Goal: Transaction & Acquisition: Purchase product/service

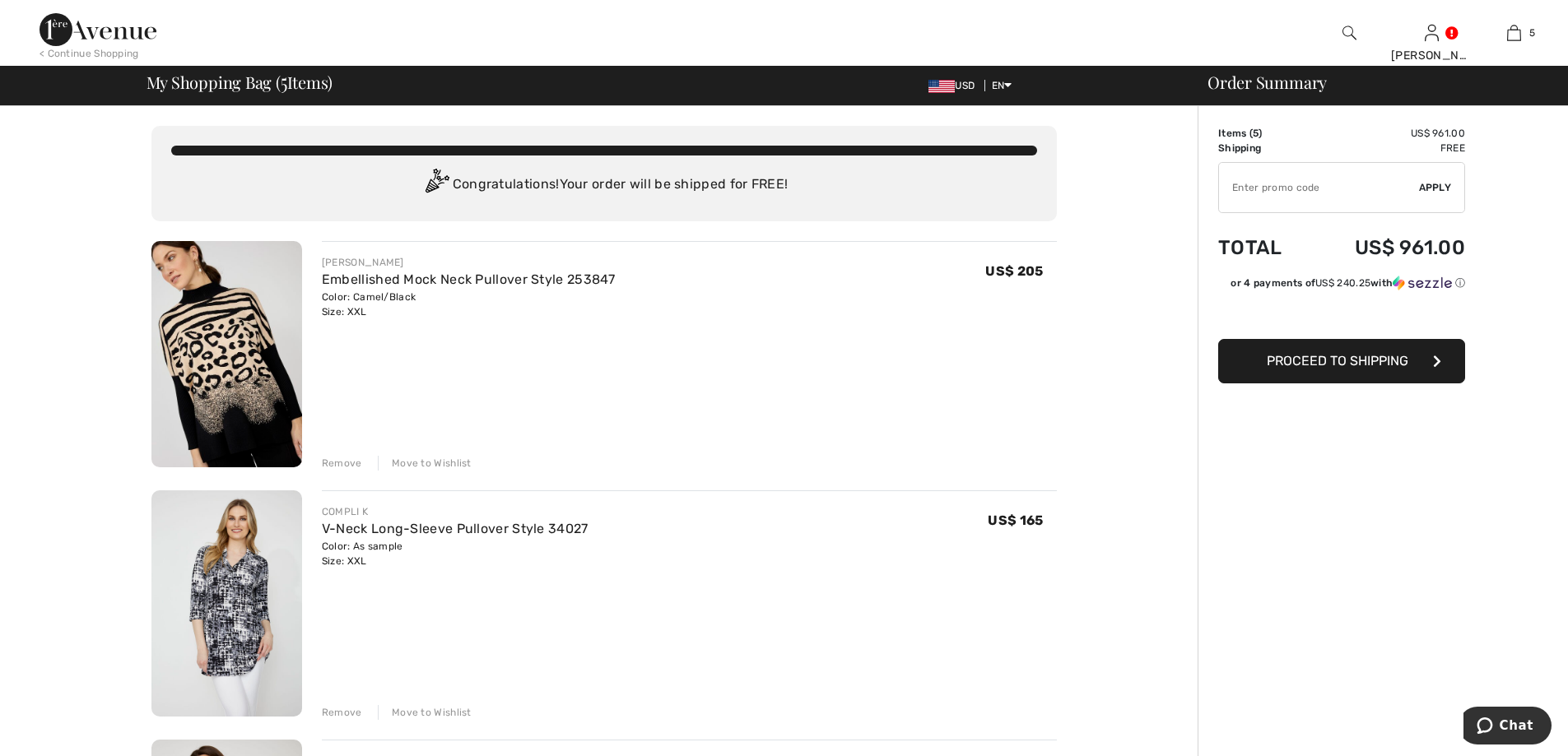
click at [334, 462] on div "Remove" at bounding box center [341, 463] width 40 height 15
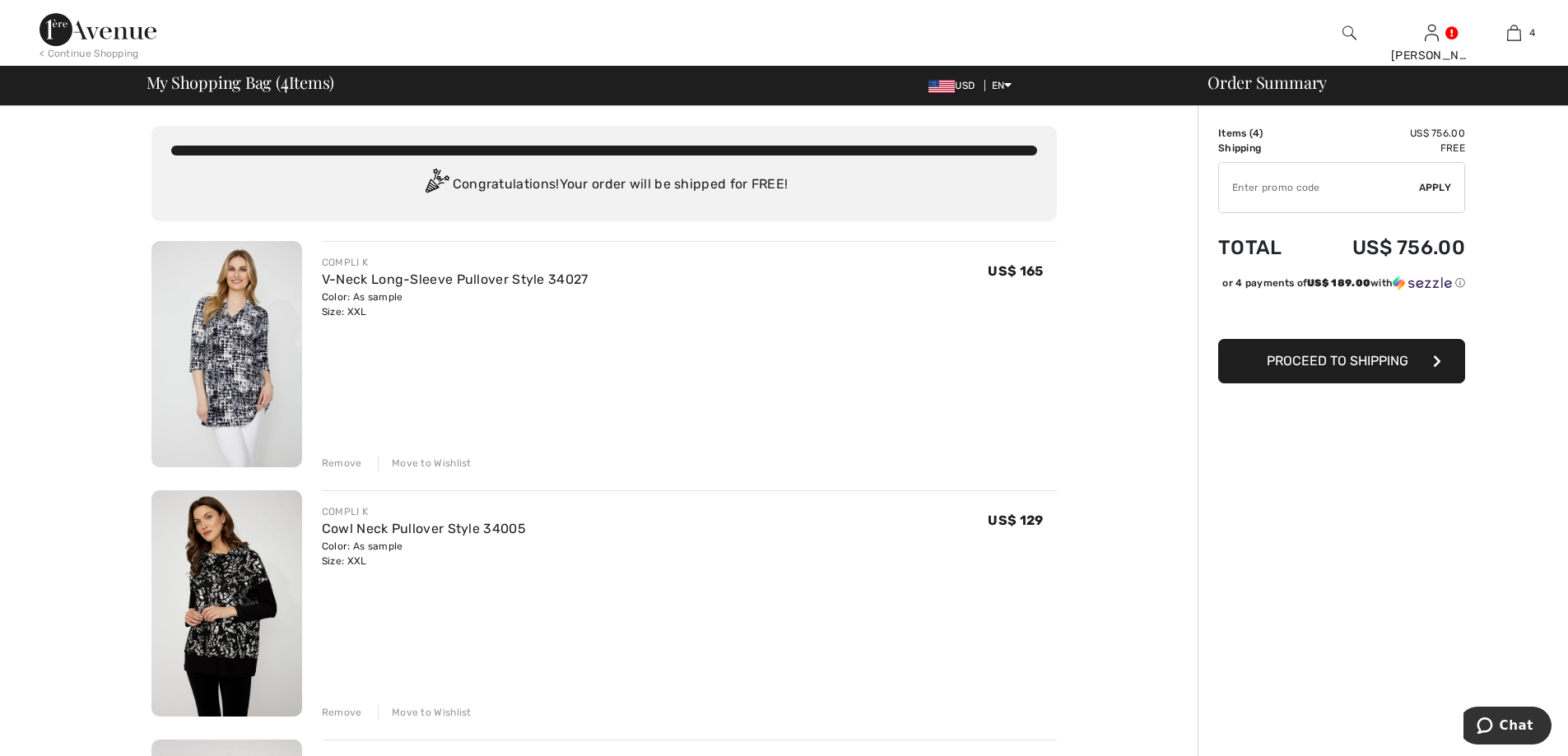
click at [346, 461] on div "Remove" at bounding box center [341, 463] width 40 height 15
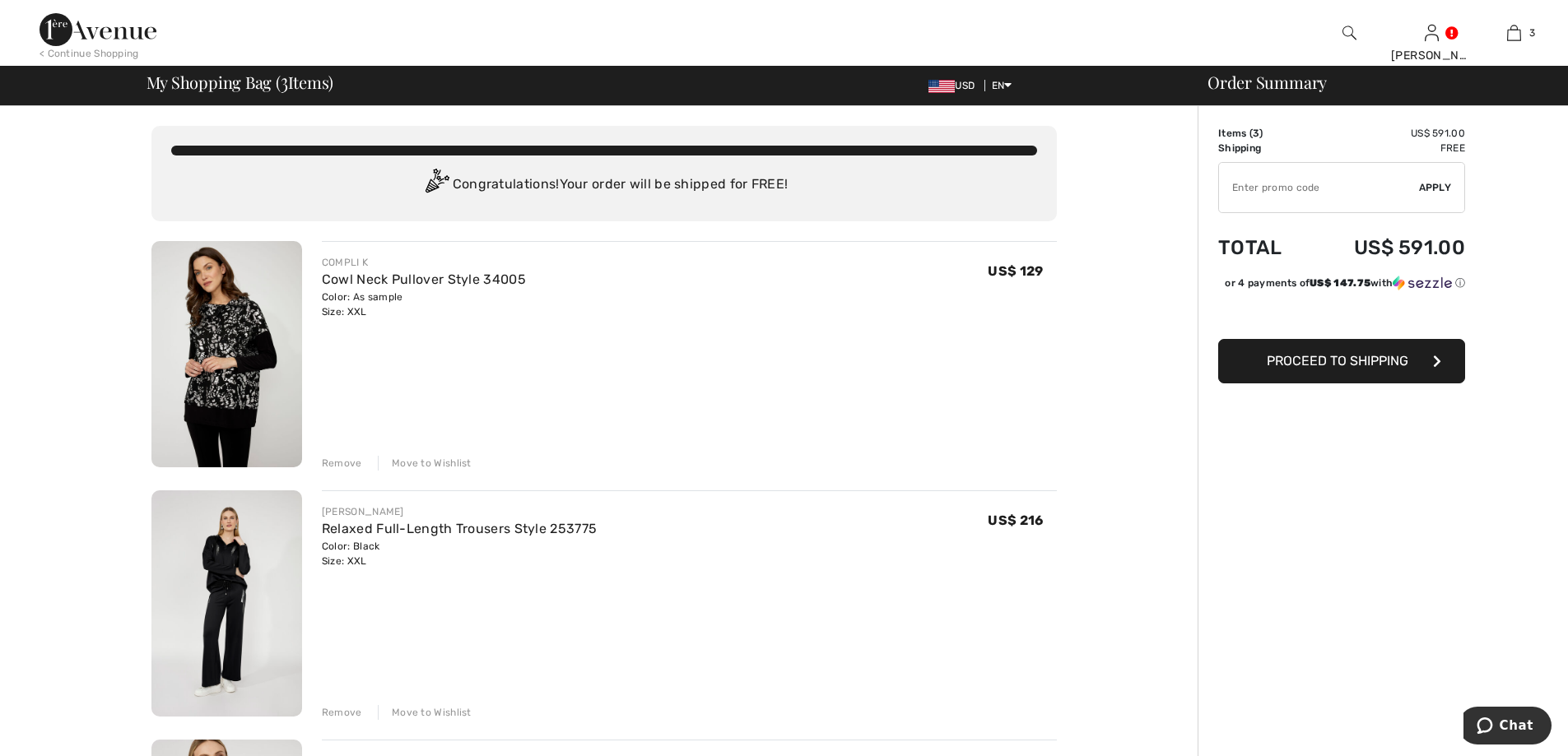
click at [339, 466] on div "Remove" at bounding box center [341, 463] width 40 height 15
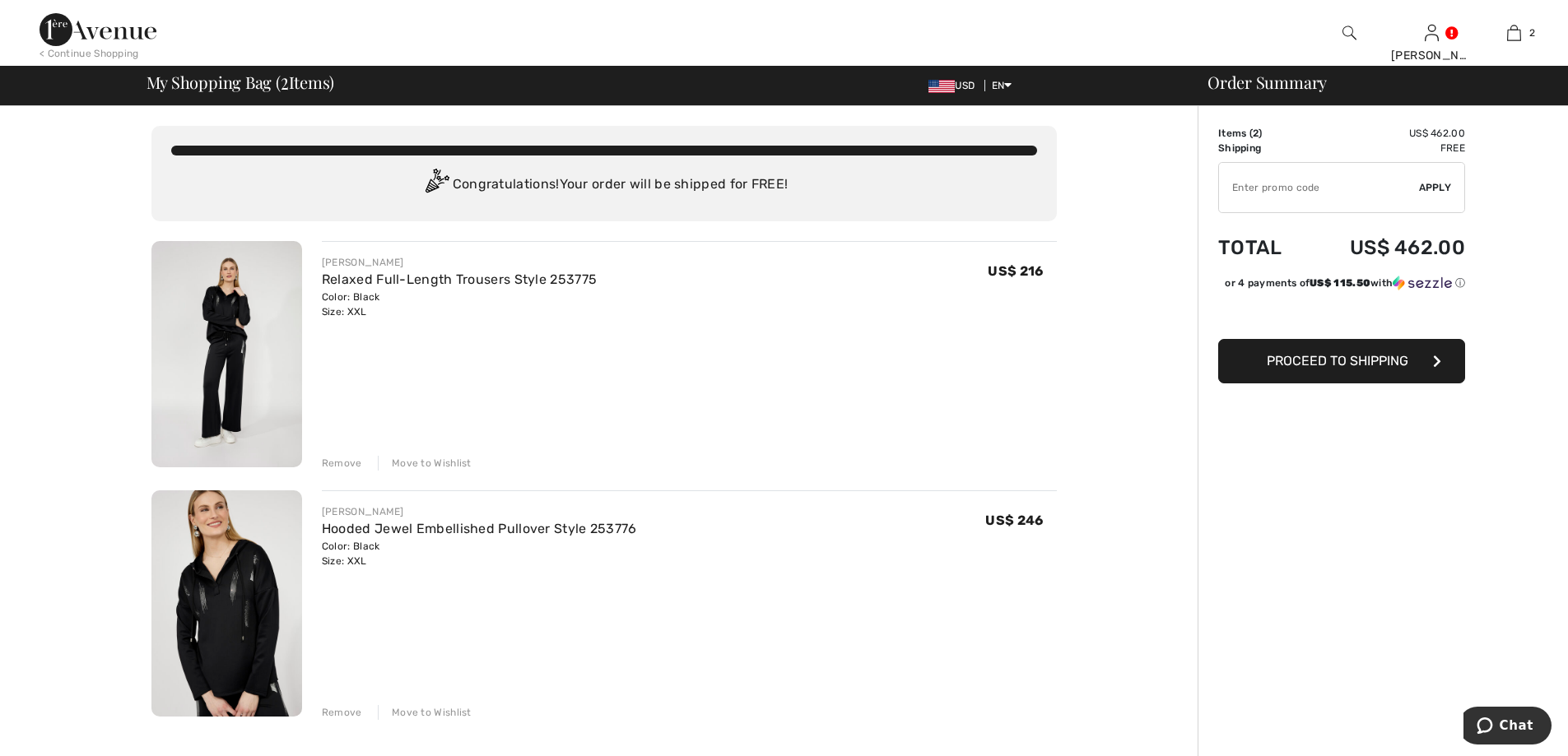
click at [59, 27] on img at bounding box center [97, 30] width 117 height 33
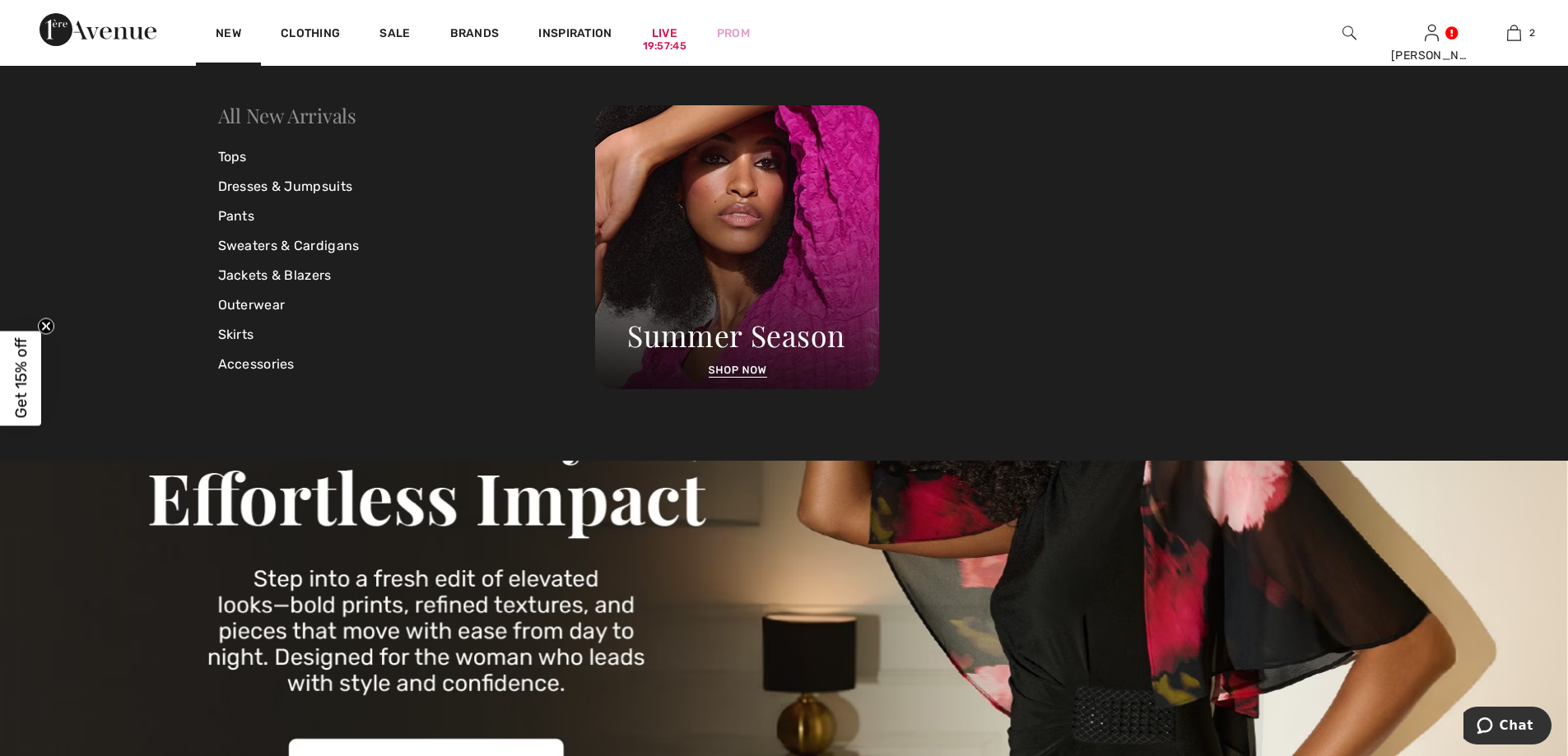
click at [273, 116] on link "All New Arrivals" at bounding box center [287, 115] width 138 height 27
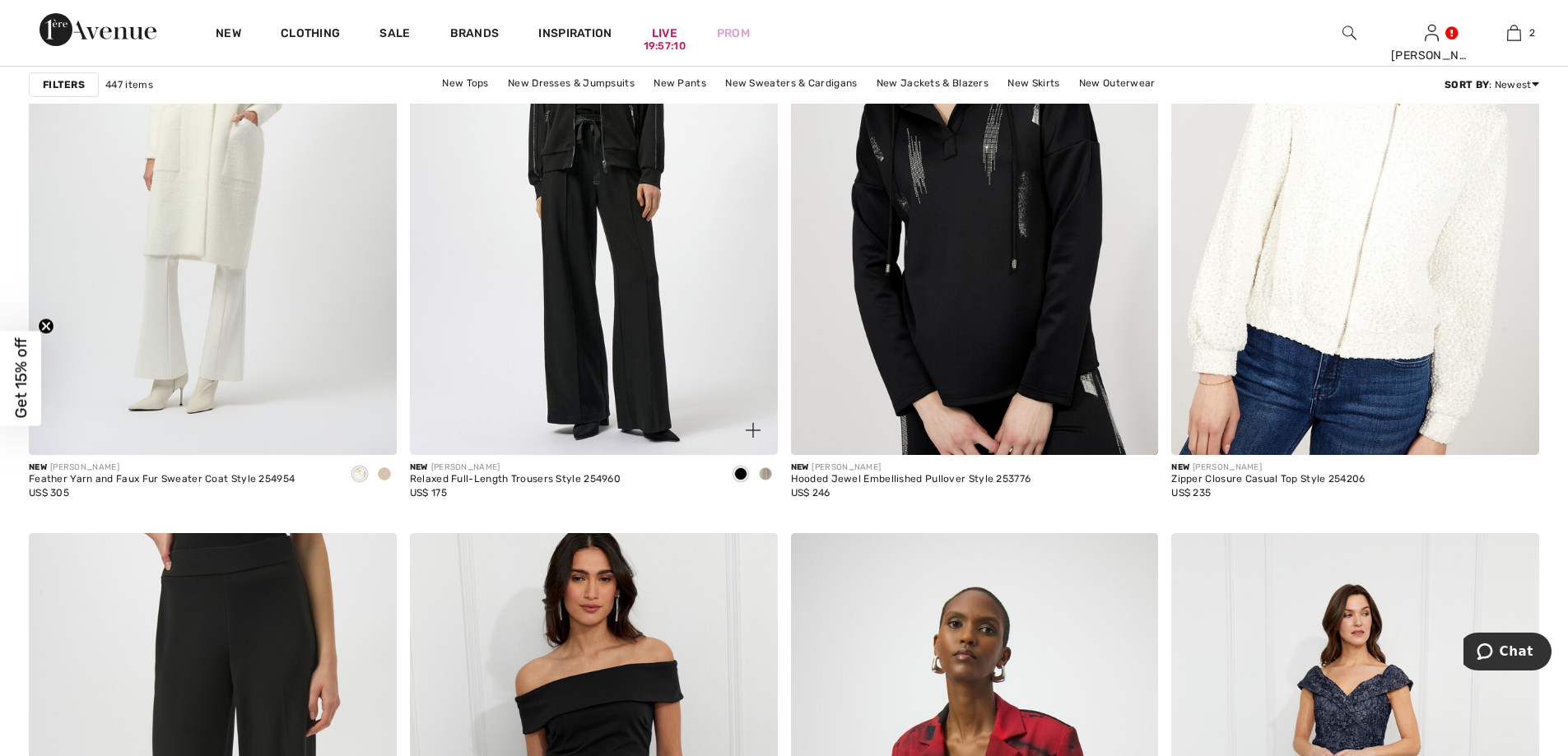
scroll to position [3868, 0]
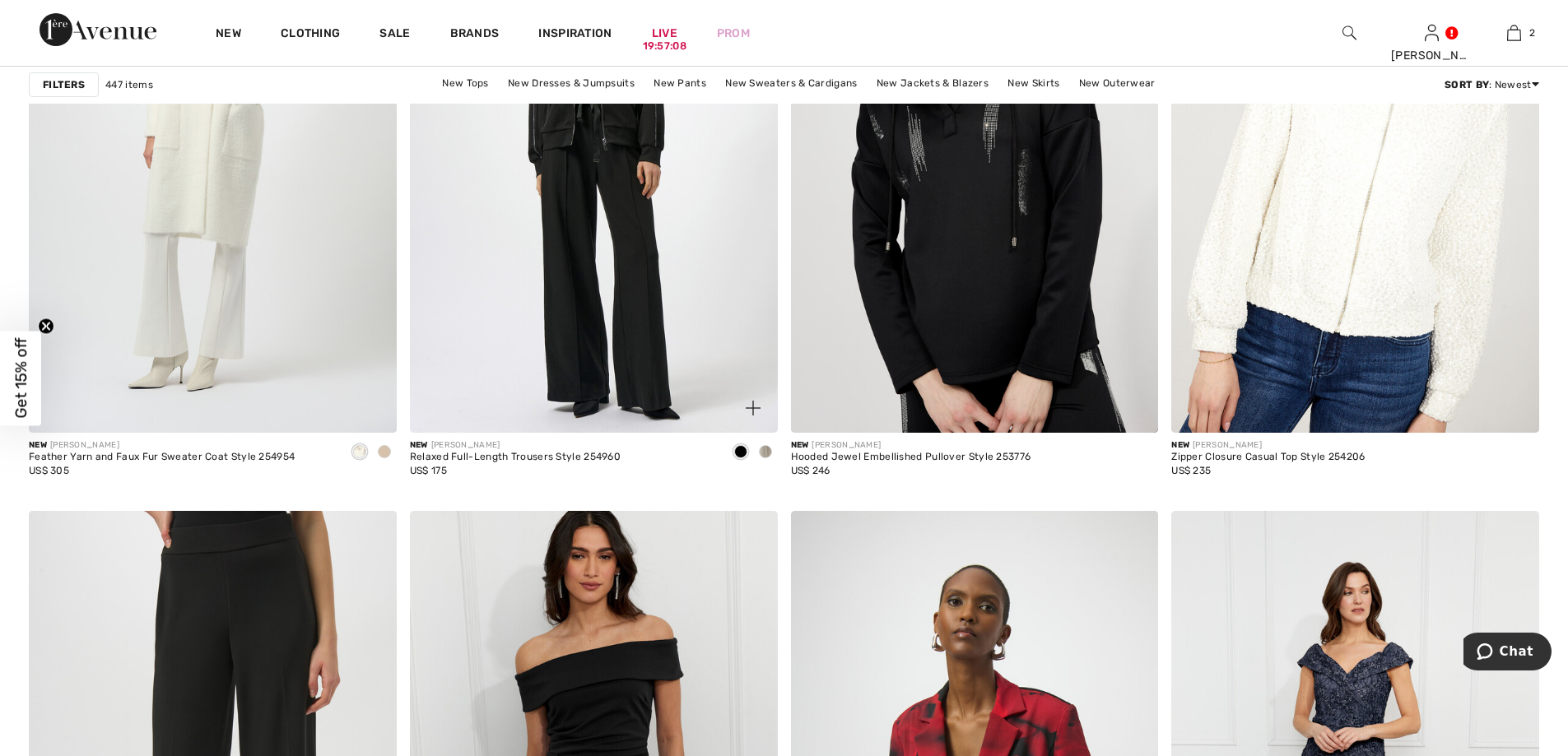
click at [632, 363] on img at bounding box center [594, 157] width 368 height 551
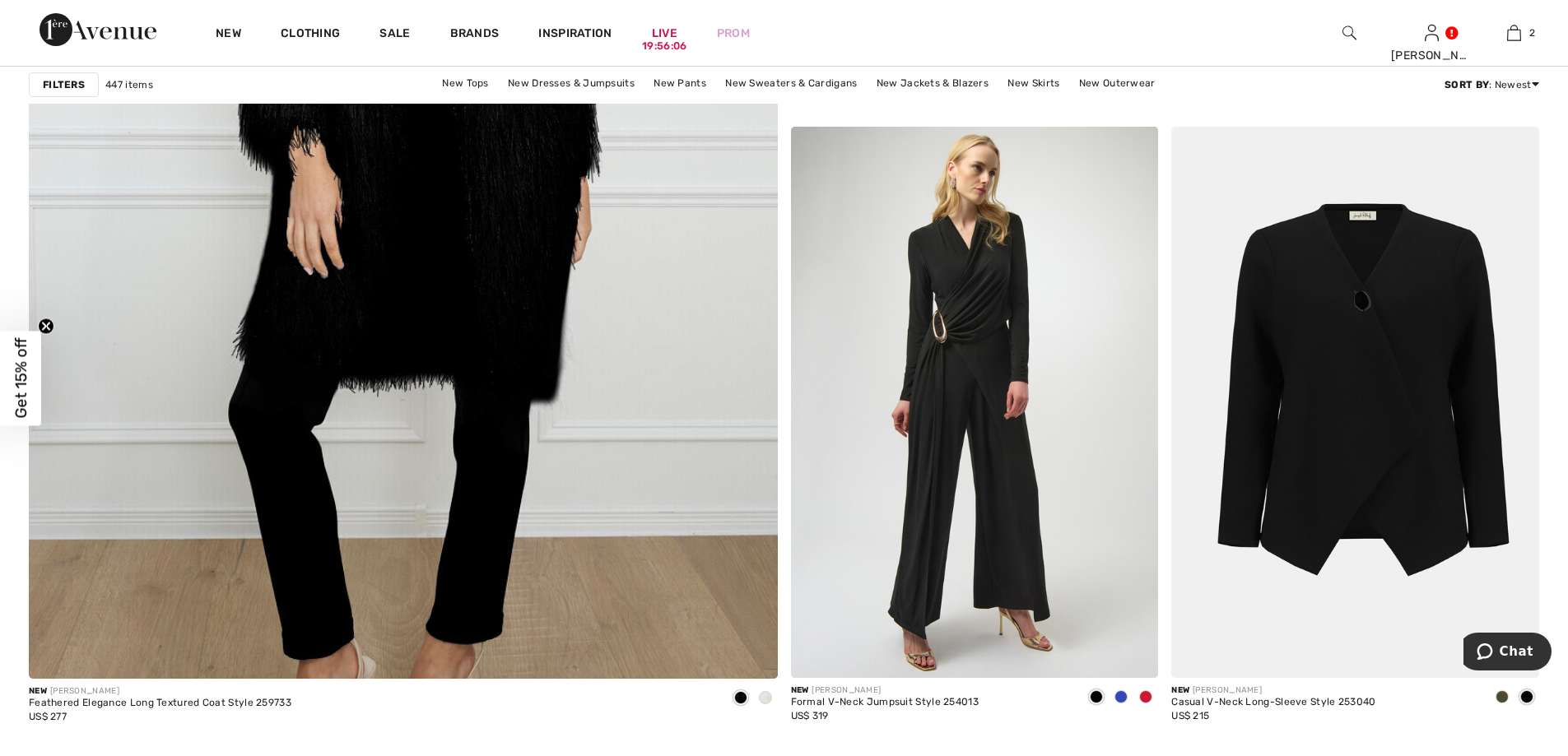
scroll to position [5576, 0]
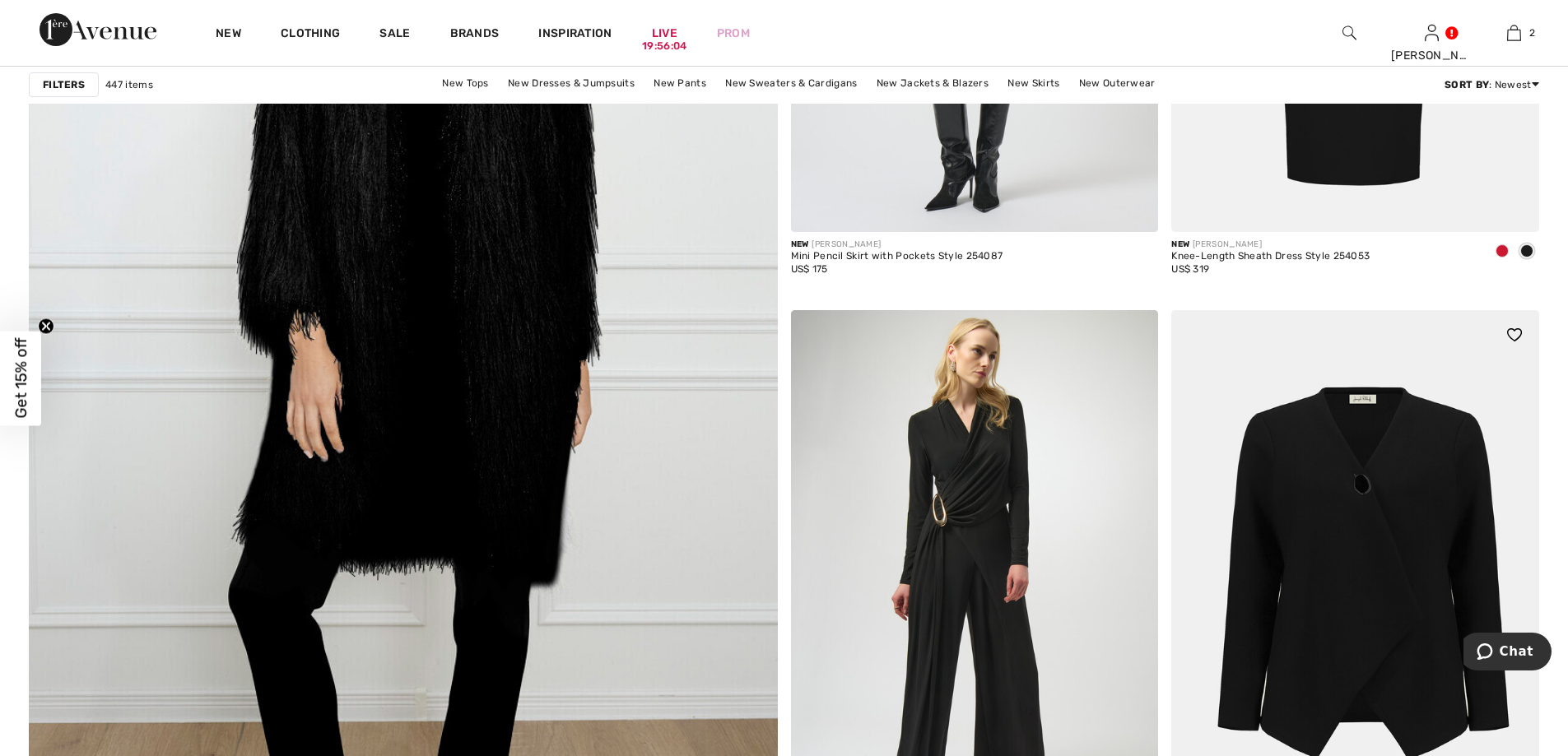
click at [1451, 549] on img at bounding box center [1355, 585] width 368 height 551
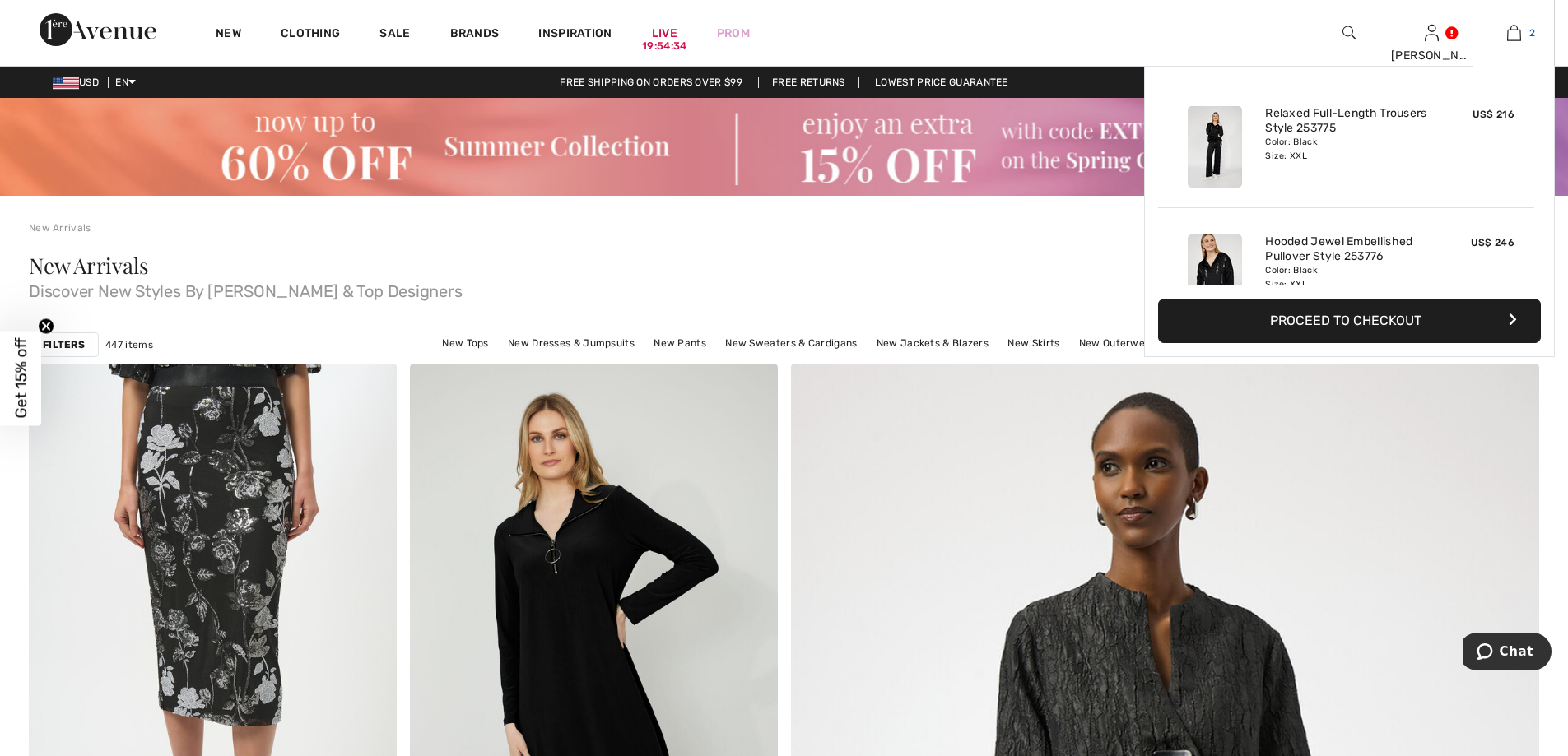
click at [1524, 26] on link "2" at bounding box center [1514, 32] width 81 height 20
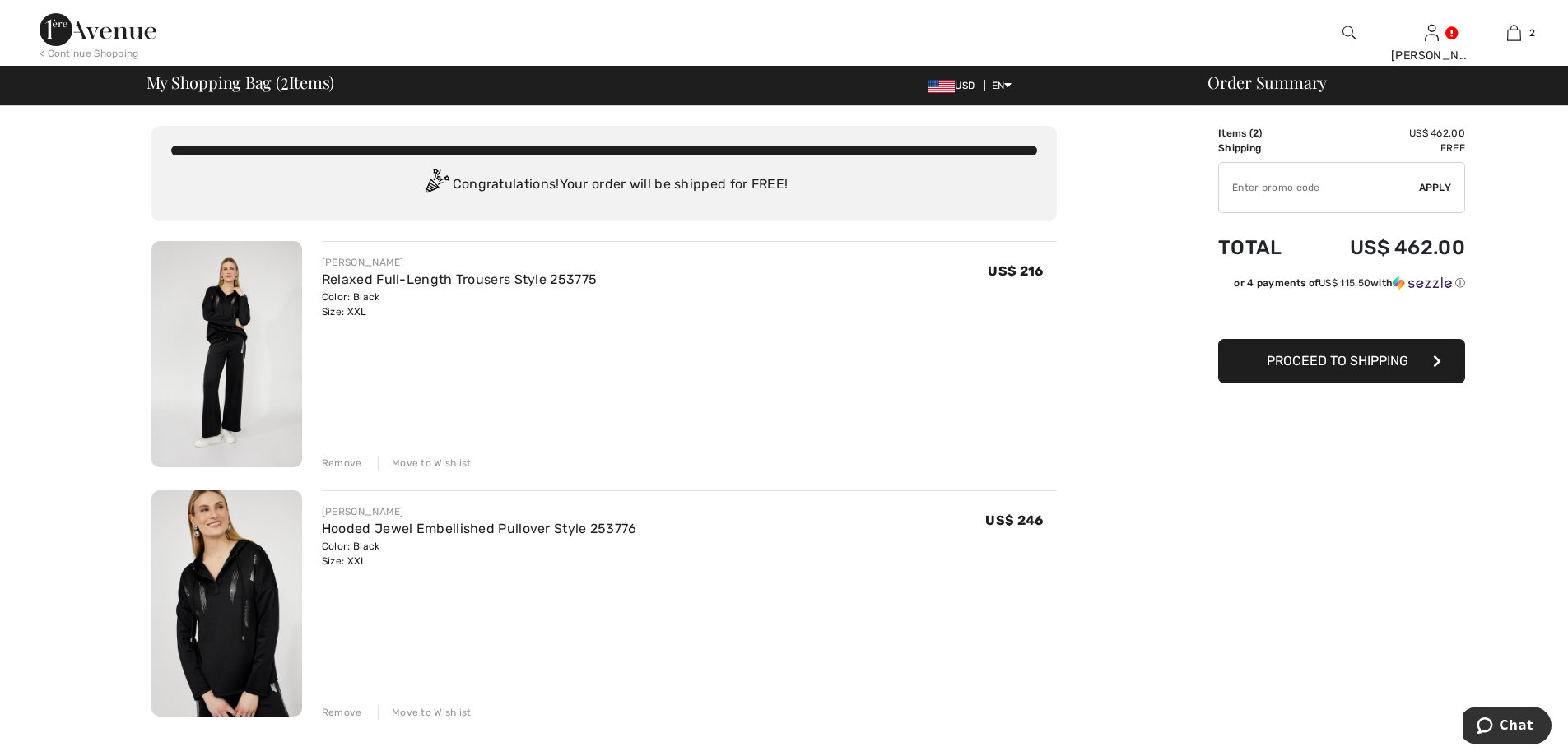
click at [1289, 370] on button "Proceed to Shipping" at bounding box center [1341, 361] width 247 height 45
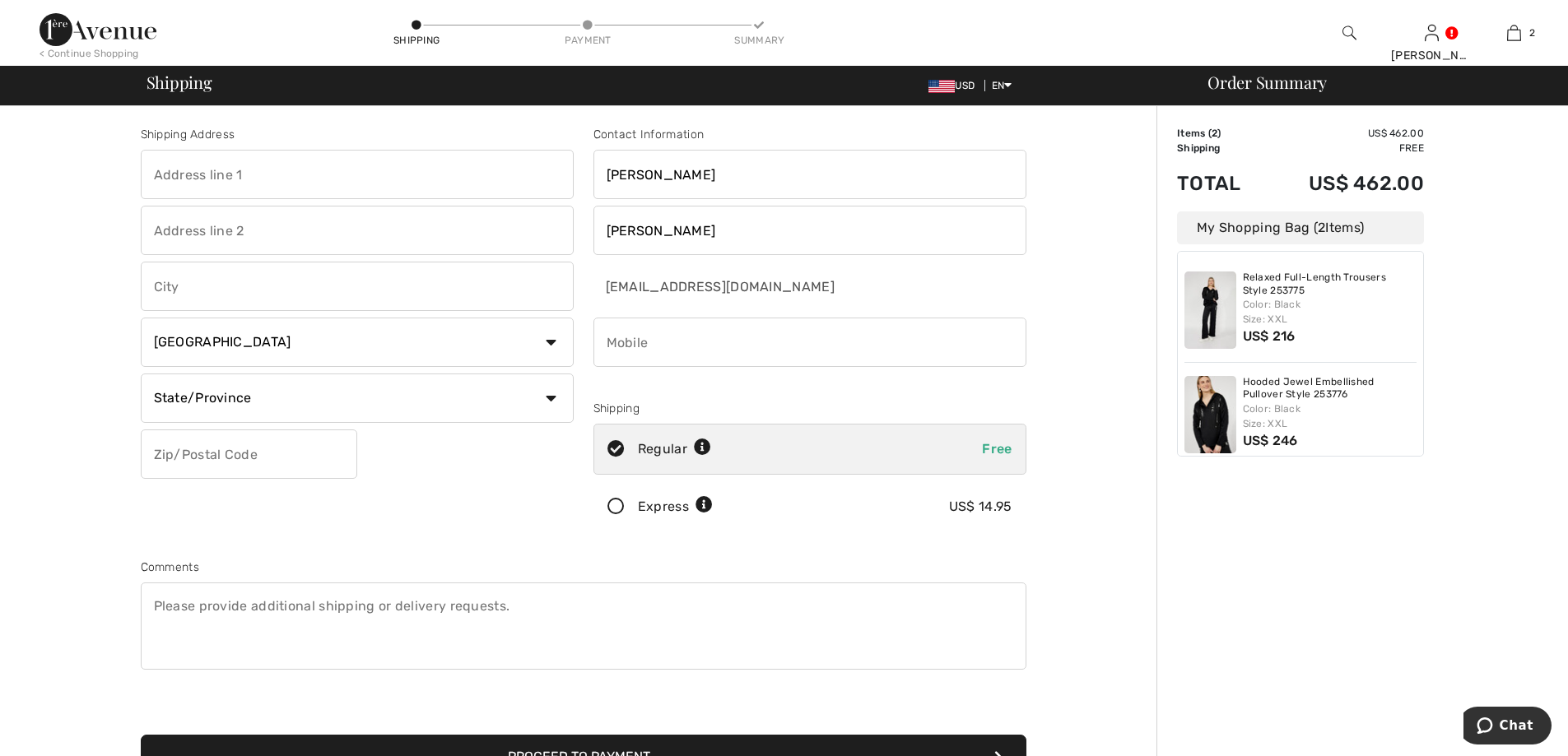
click at [217, 174] on input "text" at bounding box center [358, 174] width 433 height 50
type input "208 AMHERST ST"
type input "BROOKLYN"
select select "US"
select select "NY"
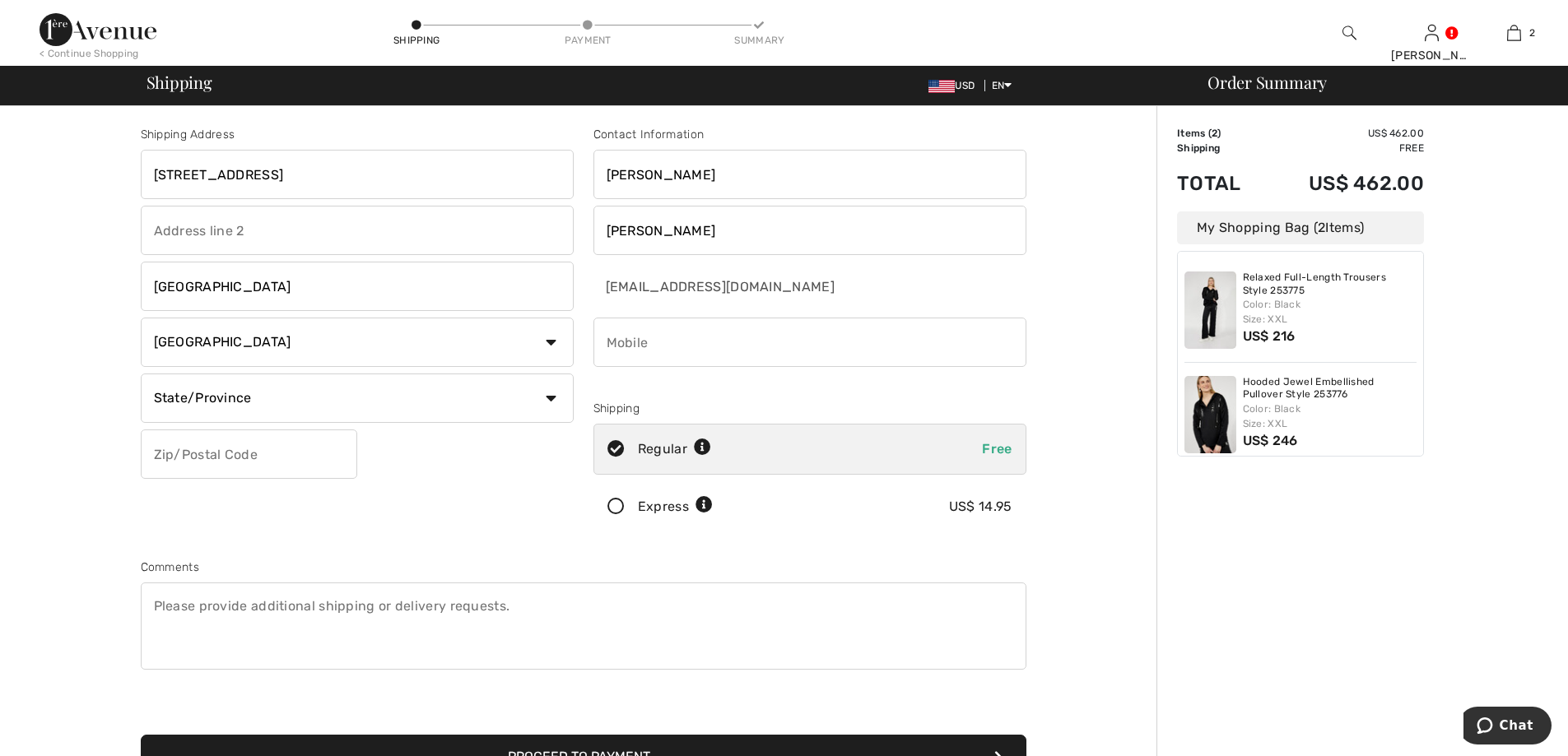
type input "11235-4117"
type input "3475360592"
type input "112354117"
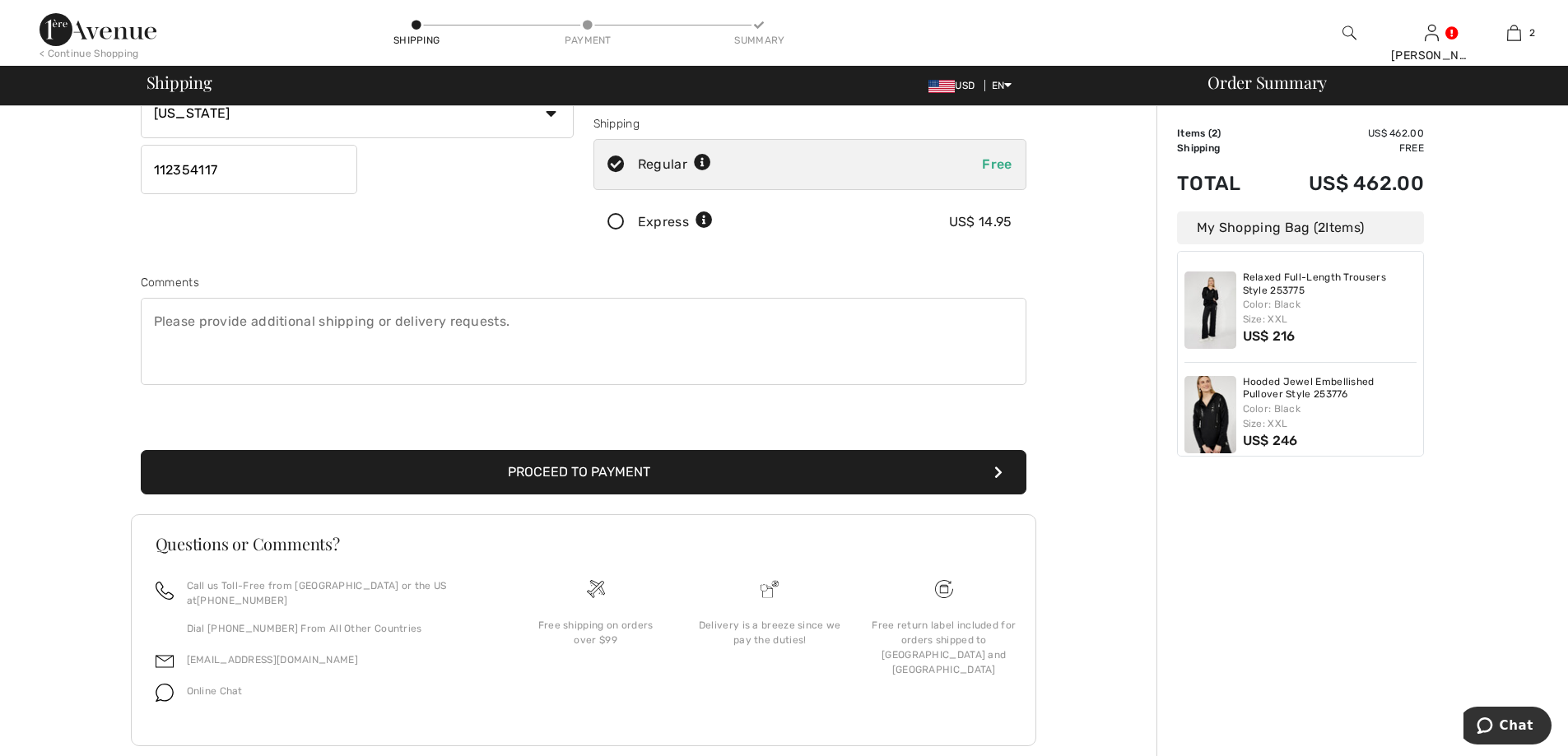
scroll to position [301, 0]
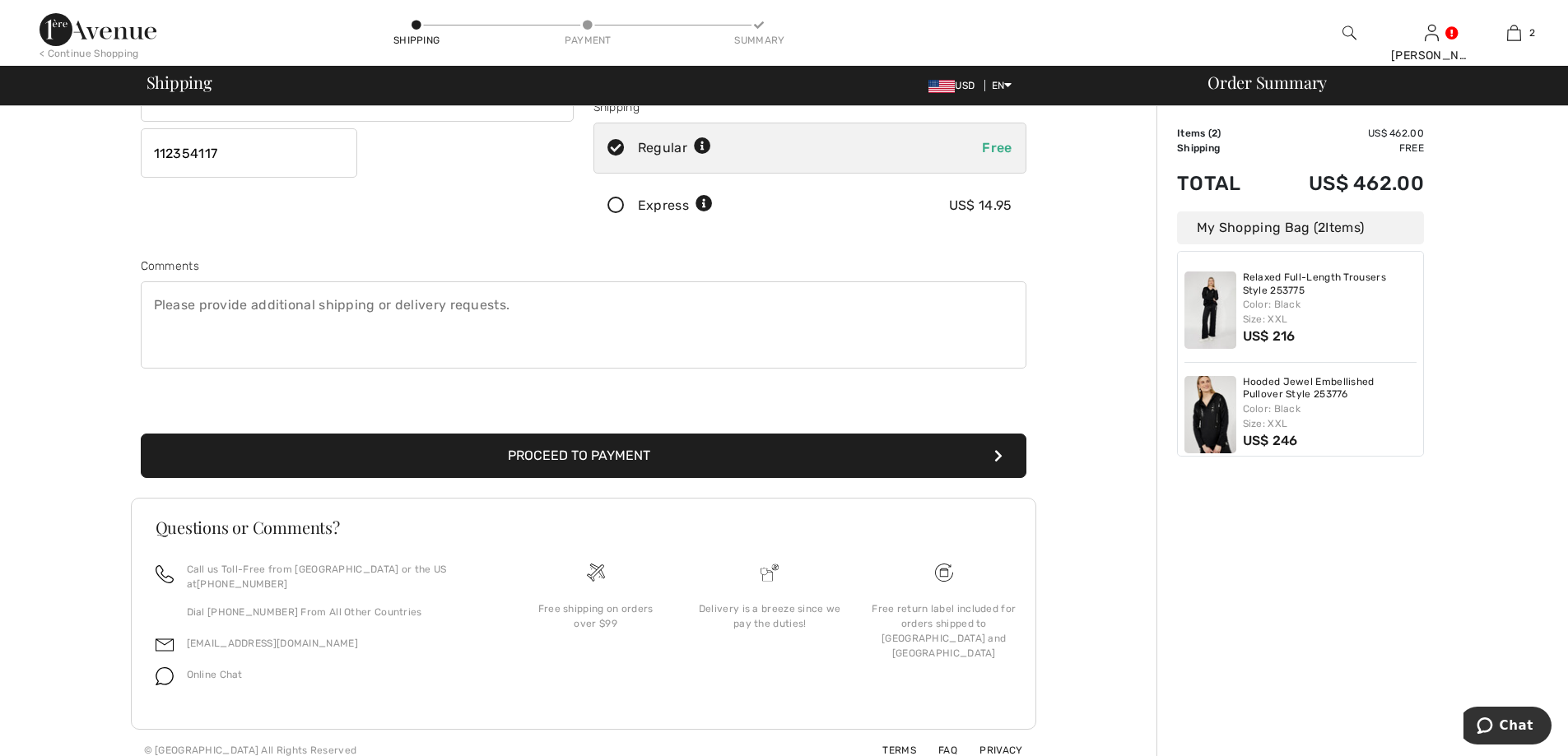
click at [539, 450] on button "Proceed to Payment" at bounding box center [584, 456] width 886 height 45
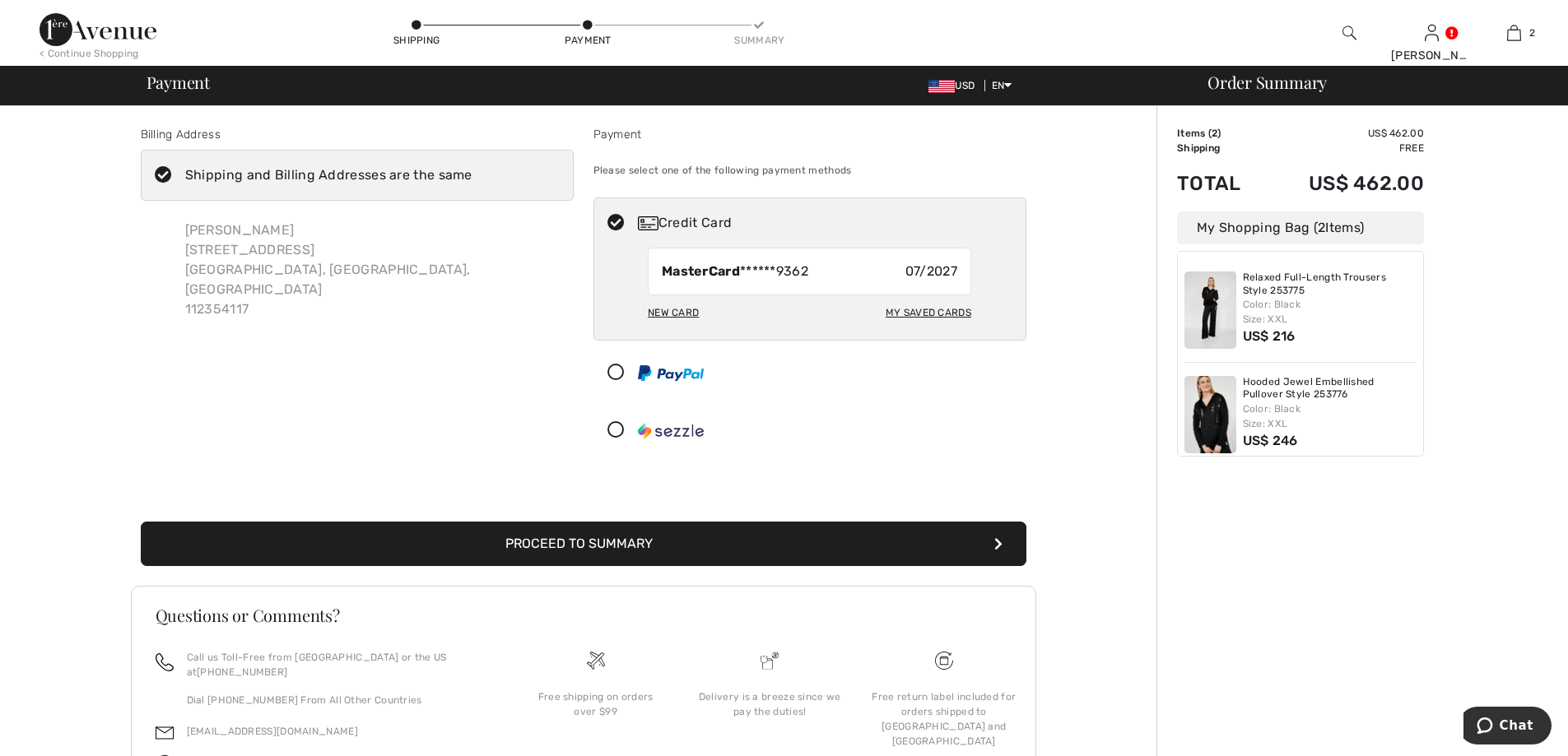
click at [563, 541] on button "Proceed to Summary" at bounding box center [584, 543] width 886 height 45
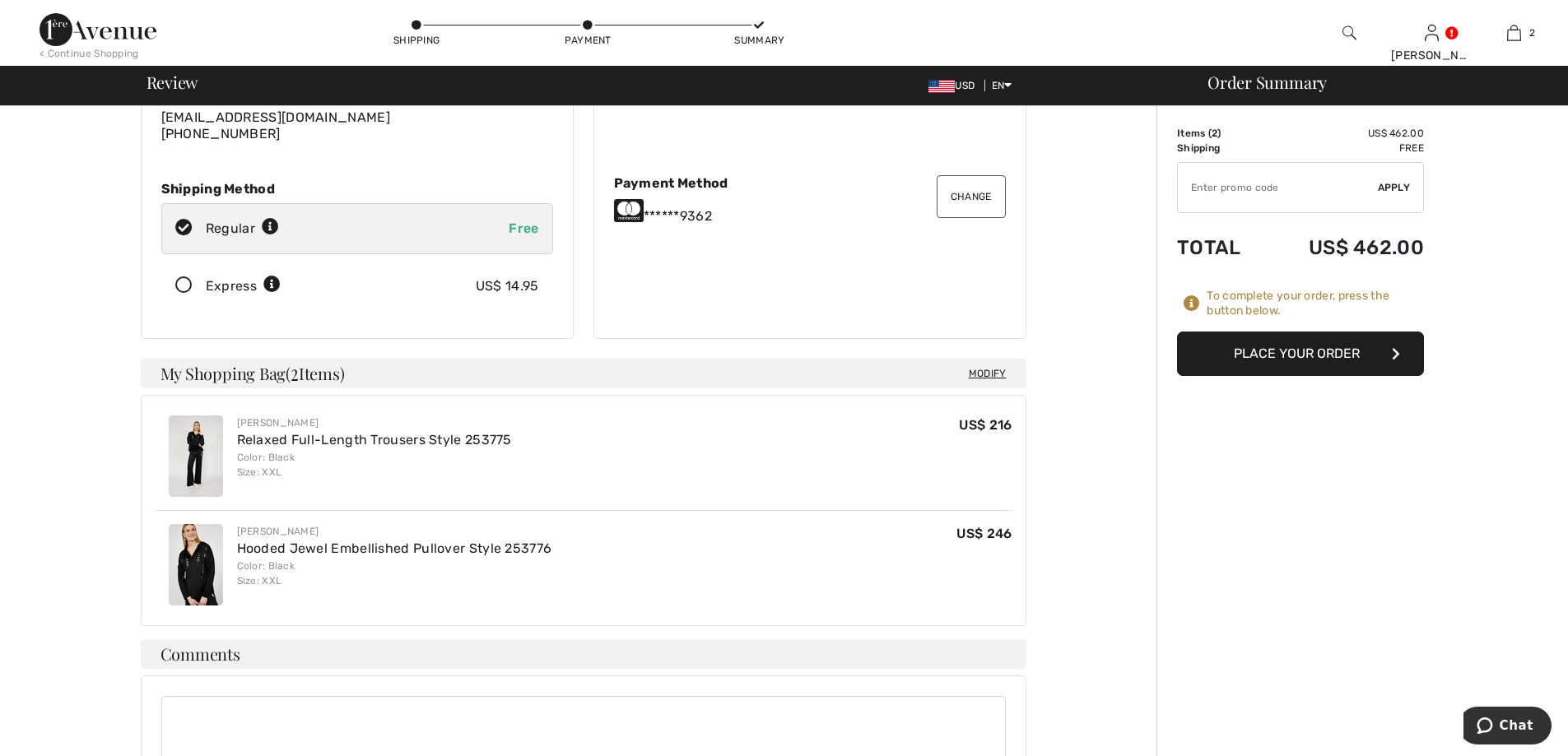
scroll to position [509, 0]
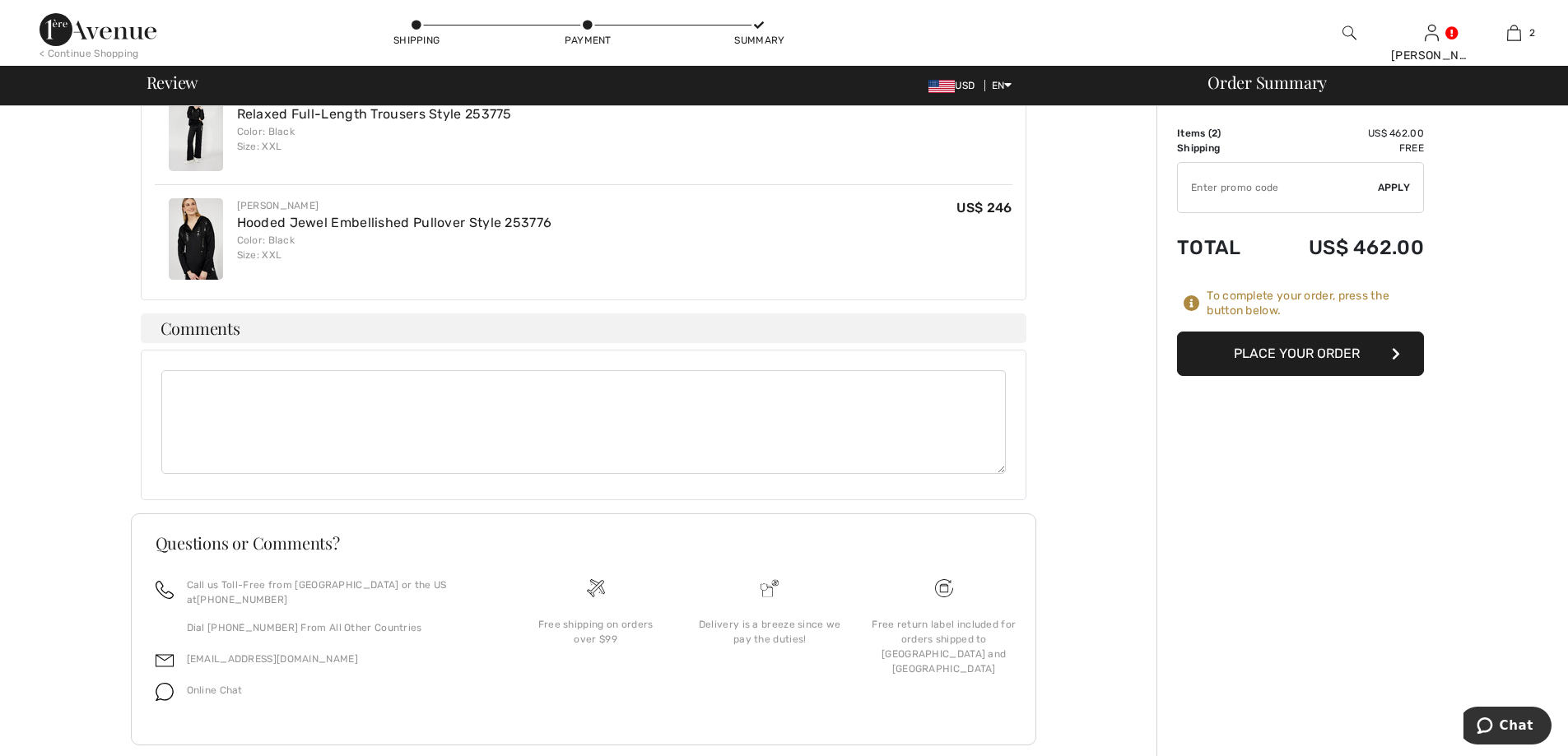
click at [1330, 358] on button "Place Your Order" at bounding box center [1300, 354] width 247 height 45
